Goal: Navigation & Orientation: Find specific page/section

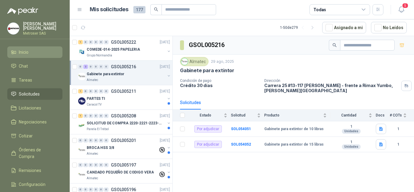
click at [28, 53] on span "Inicio" at bounding box center [24, 52] width 10 height 7
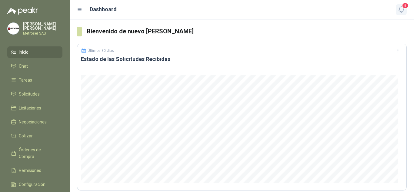
click at [402, 11] on icon "button" at bounding box center [402, 10] width 8 height 8
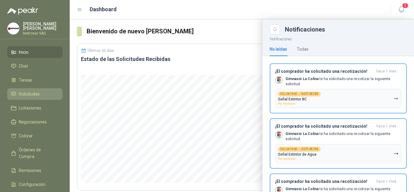
click at [29, 95] on span "Solicitudes" at bounding box center [29, 94] width 21 height 7
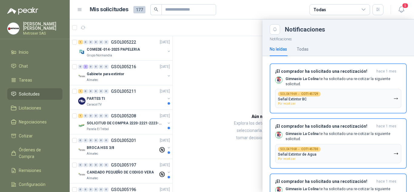
click at [364, 9] on icon at bounding box center [363, 9] width 5 height 5
click at [350, 35] on button "99+ Por cotizar" at bounding box center [339, 35] width 55 height 10
click at [400, 10] on icon "button" at bounding box center [401, 10] width 5 height 6
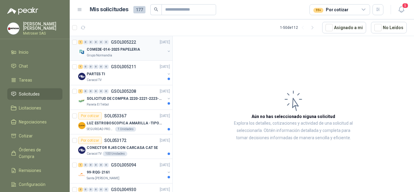
scroll to position [30, 0]
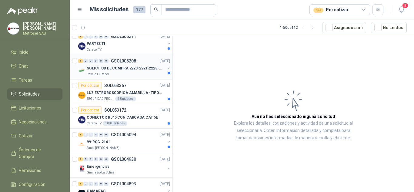
click at [136, 71] on p "SOLICITUD DE COMPRA 2220-2221-2223-2224" at bounding box center [125, 69] width 76 height 6
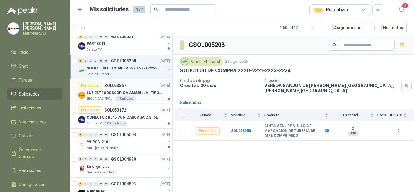
click at [127, 96] on div "LUZ ESTROBOSCOPICA AMARILLA -TIPO BALA" at bounding box center [128, 92] width 83 height 7
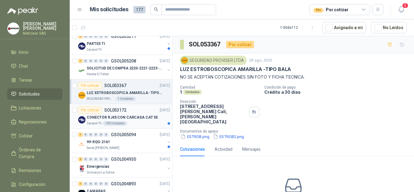
click at [118, 110] on p "SOL053172" at bounding box center [115, 110] width 22 height 4
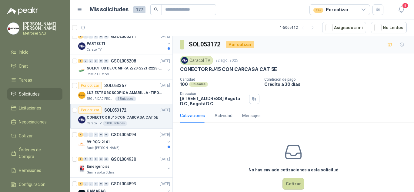
scroll to position [91, 0]
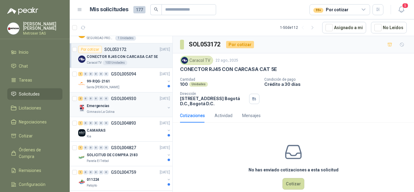
click at [141, 108] on div "Emergencias" at bounding box center [126, 105] width 79 height 7
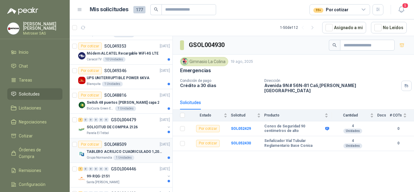
scroll to position [394, 0]
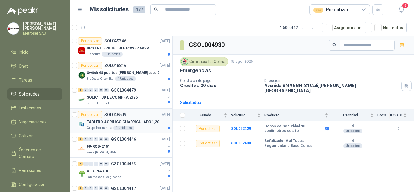
click at [122, 119] on p "TABLERO ACRILICO CUADRICULADO 1,20 x 0,80m" at bounding box center [125, 122] width 76 height 6
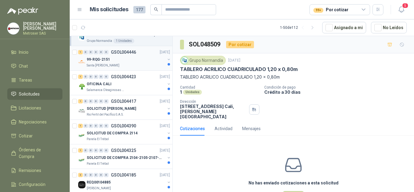
scroll to position [516, 0]
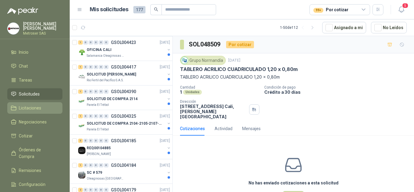
click at [25, 111] on link "Licitaciones" at bounding box center [34, 108] width 55 height 12
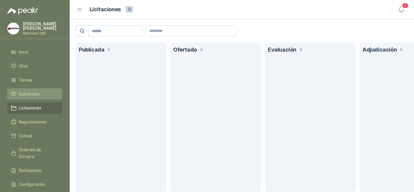
click at [45, 93] on li "Solicitudes" at bounding box center [35, 94] width 48 height 7
